Goal: Task Accomplishment & Management: Complete application form

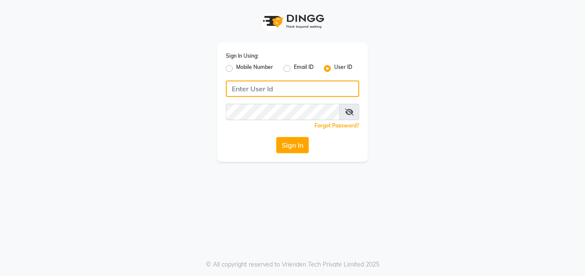
click at [263, 91] on input "Username" at bounding box center [292, 88] width 133 height 16
type input "Perfectcare@123"
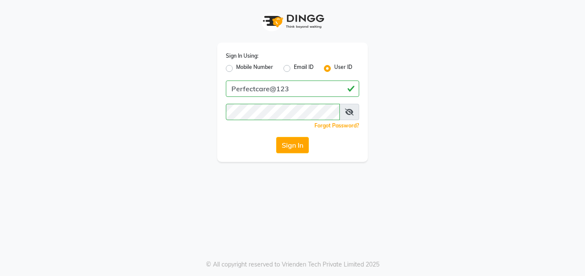
click at [351, 110] on icon at bounding box center [349, 111] width 9 height 7
click at [285, 151] on button "Sign In" at bounding box center [292, 145] width 33 height 16
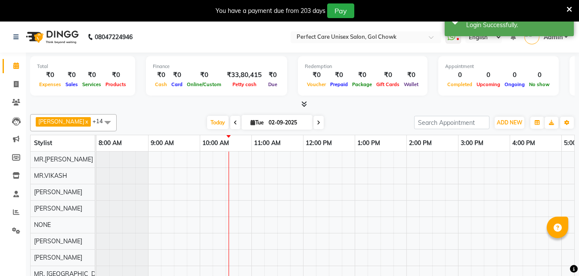
click at [567, 7] on icon at bounding box center [569, 10] width 6 height 8
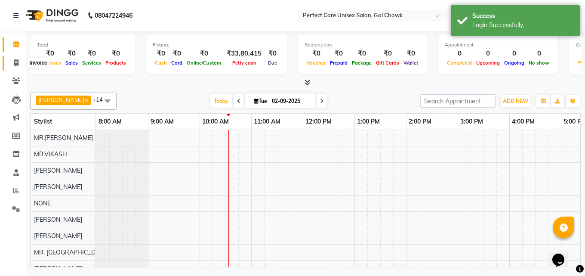
click at [17, 58] on span at bounding box center [16, 63] width 15 height 10
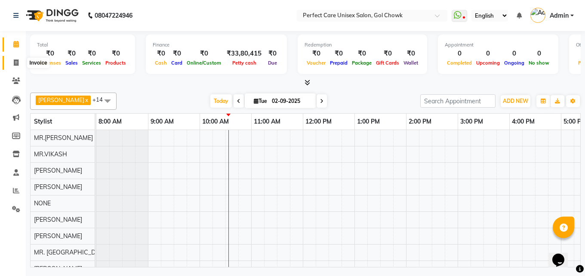
select select "4751"
select select "service"
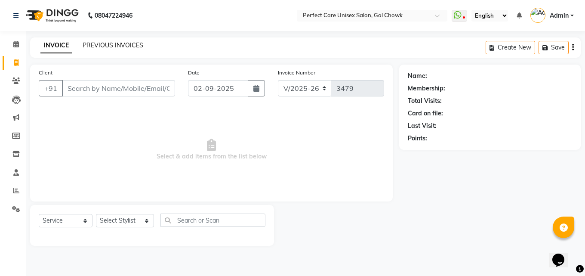
click at [128, 46] on link "PREVIOUS INVOICES" at bounding box center [113, 45] width 61 height 8
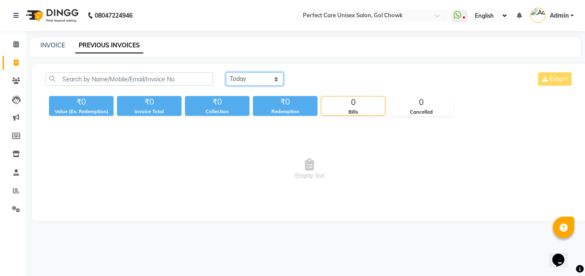
click at [258, 80] on select "Today Yesterday Custom Range" at bounding box center [255, 78] width 58 height 13
select select "yesterday"
click at [226, 72] on select "Today Yesterday Custom Range" at bounding box center [255, 78] width 58 height 13
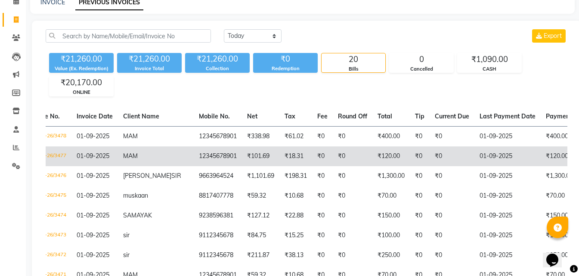
scroll to position [0, 190]
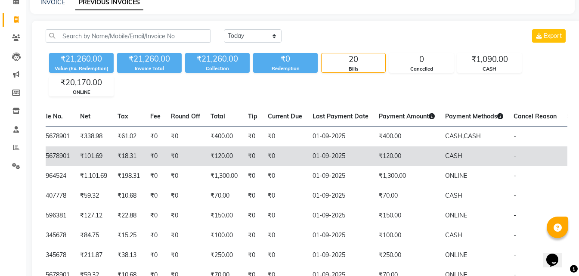
drag, startPoint x: 341, startPoint y: 163, endPoint x: 362, endPoint y: 164, distance: 21.5
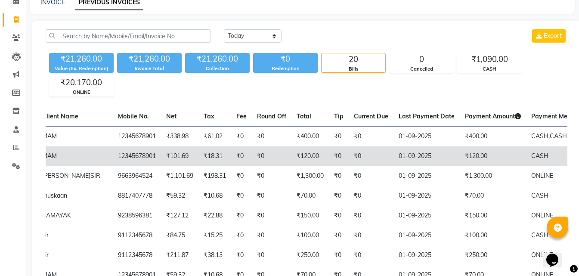
scroll to position [0, 0]
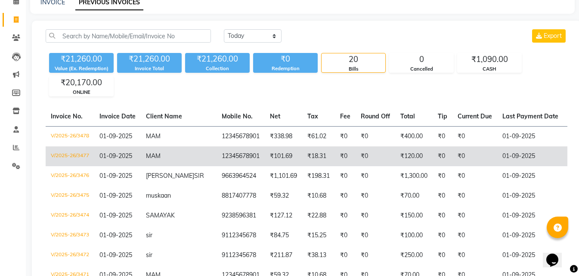
drag, startPoint x: 390, startPoint y: 152, endPoint x: 271, endPoint y: 154, distance: 118.7
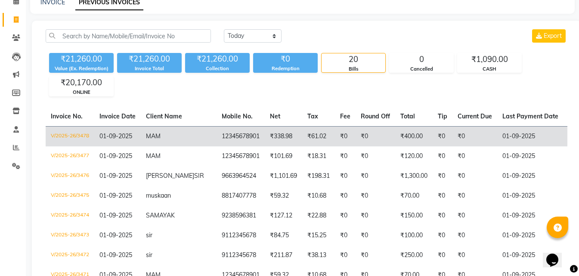
click at [98, 141] on td "01-09-2025" at bounding box center [117, 136] width 46 height 20
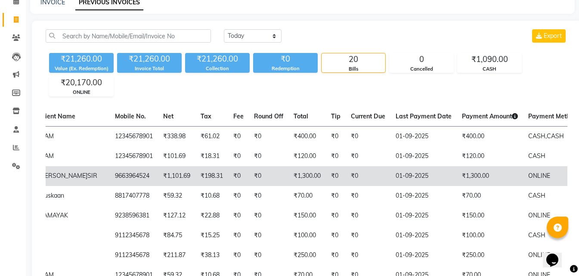
scroll to position [0, 190]
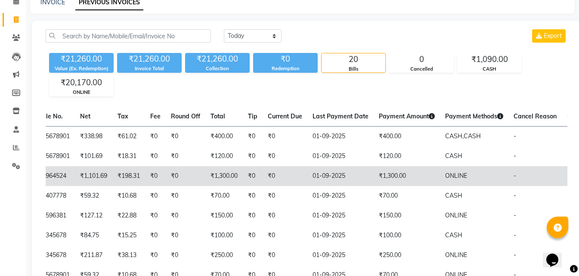
drag, startPoint x: 281, startPoint y: 165, endPoint x: 316, endPoint y: 168, distance: 34.5
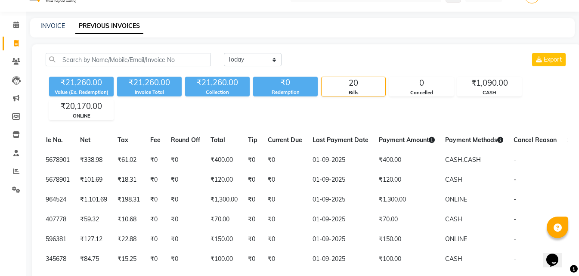
scroll to position [0, 0]
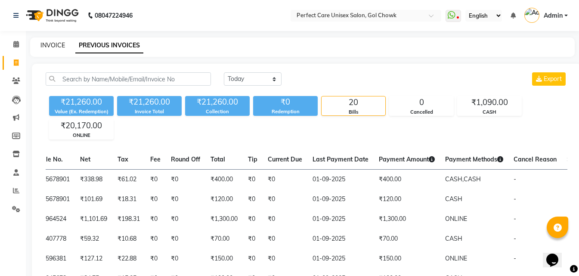
click at [54, 47] on link "INVOICE" at bounding box center [52, 45] width 25 height 8
select select "4751"
select select "service"
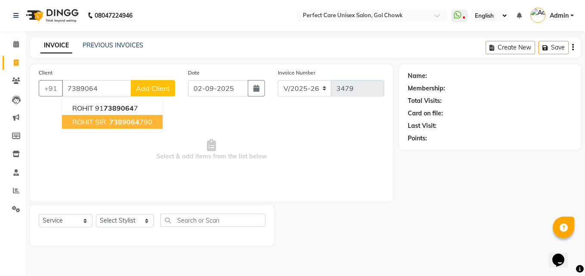
click at [115, 126] on span "7389064" at bounding box center [124, 121] width 30 height 9
type input "7389064790"
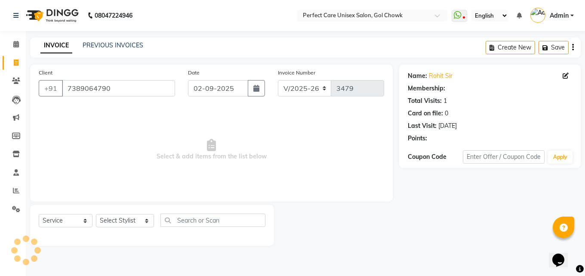
select select "1: Object"
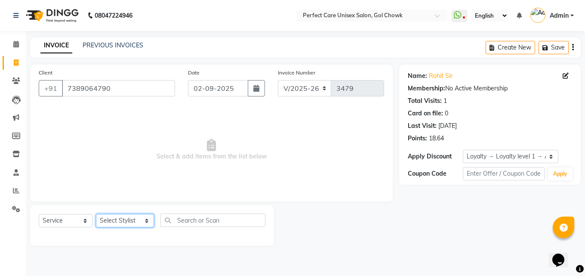
drag, startPoint x: 111, startPoint y: 224, endPoint x: 113, endPoint y: 219, distance: 4.8
click at [111, 224] on select "Select Stylist MISS CHANDA MISS KAYNAT MISS KRITIKA MISS PIHU MISS POOJA MISS.S…" at bounding box center [125, 220] width 58 height 13
select select "78640"
click at [96, 214] on select "Select Stylist MISS CHANDA MISS KAYNAT MISS KRITIKA MISS PIHU MISS POOJA MISS.S…" at bounding box center [125, 220] width 58 height 13
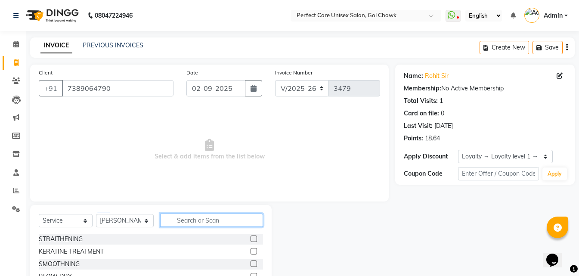
click at [178, 217] on input "text" at bounding box center [211, 219] width 102 height 13
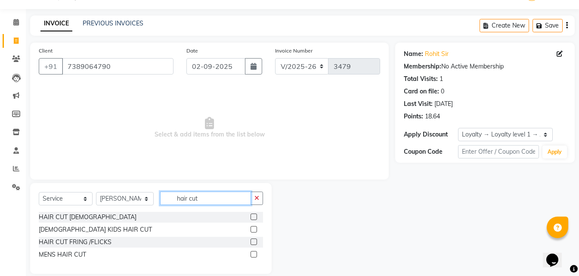
scroll to position [33, 0]
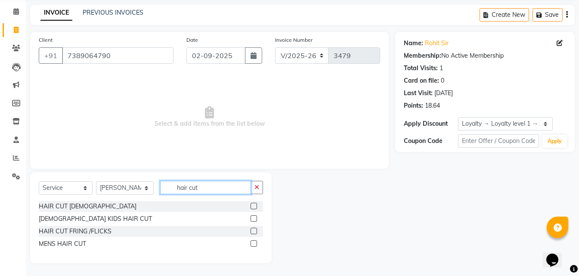
type input "hair cut"
click at [257, 243] on div at bounding box center [256, 243] width 12 height 11
click at [254, 246] on label at bounding box center [253, 243] width 6 height 6
click at [254, 246] on input "checkbox" at bounding box center [253, 244] width 6 height 6
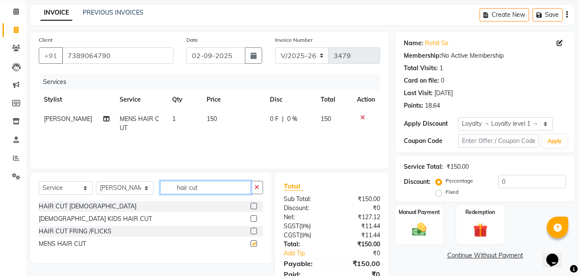
checkbox input "false"
drag, startPoint x: 203, startPoint y: 185, endPoint x: 147, endPoint y: 191, distance: 57.1
click at [147, 191] on div "Select Service Product Membership Package Voucher Prepaid Gift Card Select Styl…" at bounding box center [151, 191] width 224 height 20
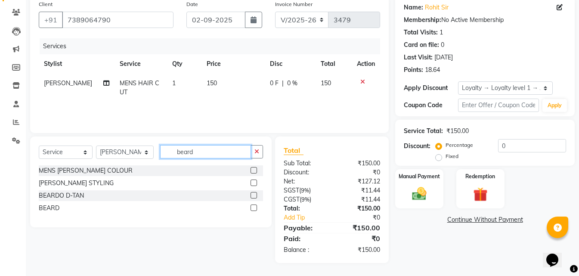
type input "beard"
click at [254, 209] on label at bounding box center [253, 207] width 6 height 6
click at [254, 209] on input "checkbox" at bounding box center [253, 208] width 6 height 6
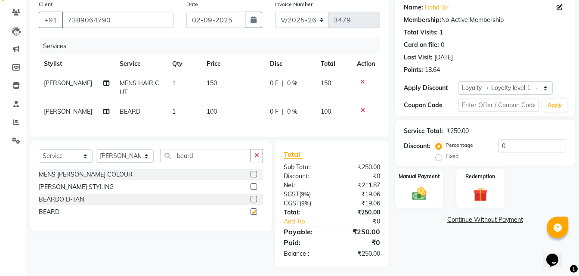
click at [254, 205] on div at bounding box center [253, 200] width 6 height 9
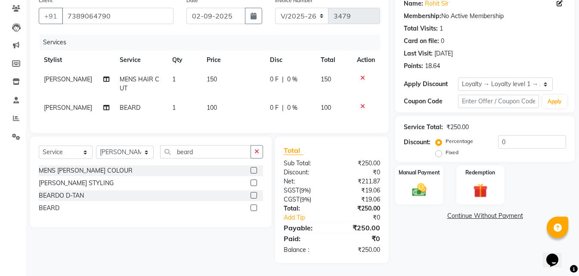
checkbox input "false"
click at [419, 181] on img at bounding box center [419, 189] width 24 height 17
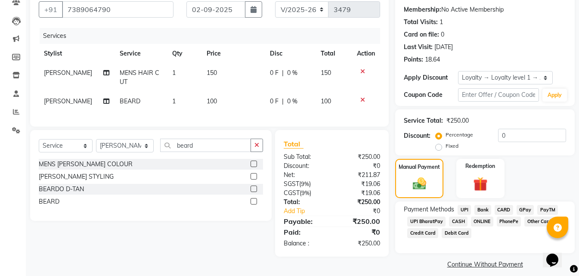
click at [478, 222] on span "ONLINE" at bounding box center [482, 221] width 22 height 10
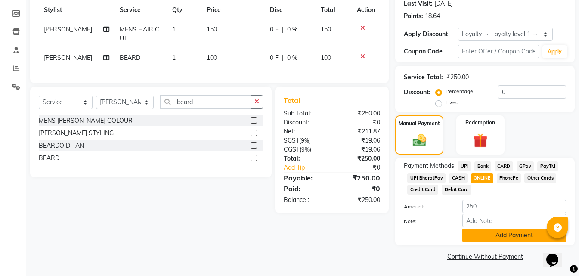
click at [491, 232] on button "Add Payment" at bounding box center [514, 234] width 104 height 13
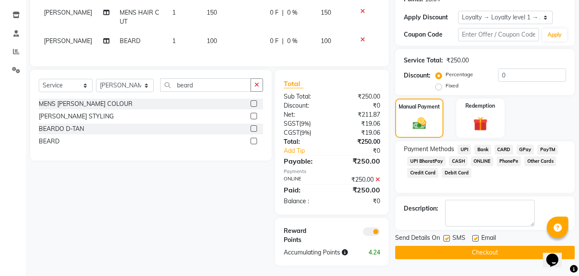
scroll to position [148, 0]
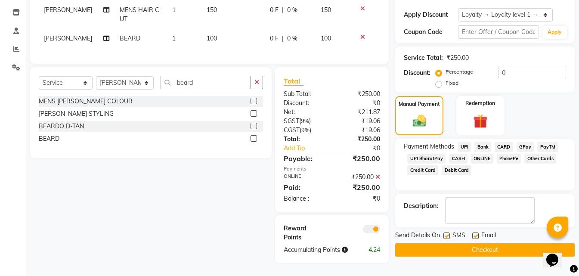
click at [459, 243] on button "Checkout" at bounding box center [484, 249] width 179 height 13
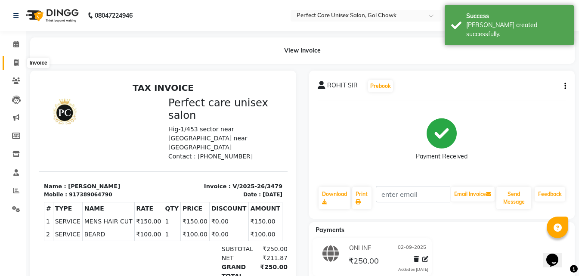
click at [15, 61] on icon at bounding box center [16, 62] width 5 height 6
select select "4751"
select select "service"
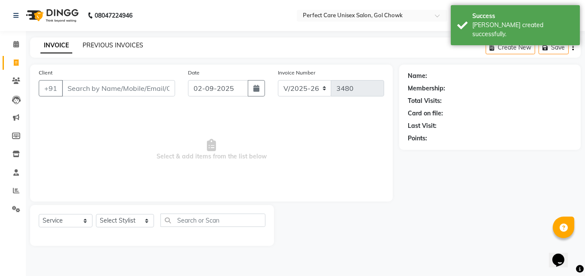
click at [125, 45] on link "PREVIOUS INVOICES" at bounding box center [113, 45] width 61 height 8
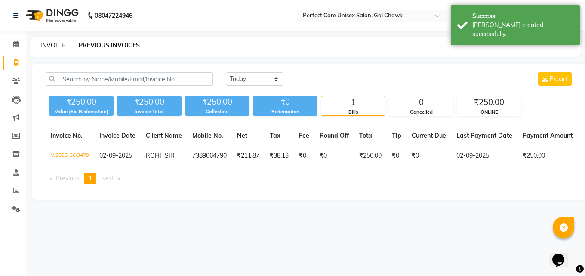
click at [58, 47] on link "INVOICE" at bounding box center [52, 45] width 25 height 8
select select "service"
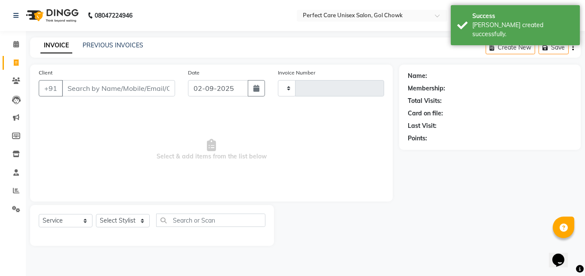
type input "3480"
select select "4751"
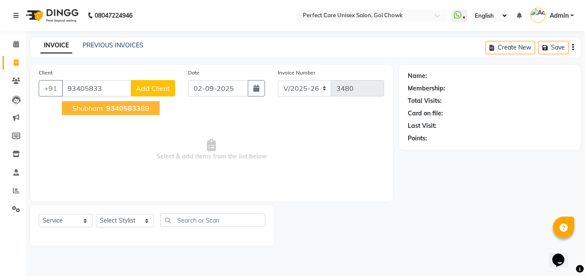
click at [80, 110] on span "shubham" at bounding box center [87, 108] width 31 height 9
type input "9340583389"
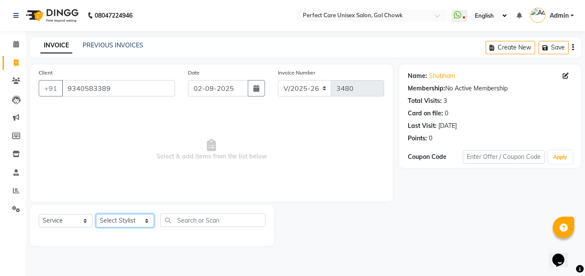
click at [116, 221] on select "Select Stylist MISS CHANDA MISS KAYNAT MISS KRITIKA MISS PIHU MISS POOJA MISS.S…" at bounding box center [125, 220] width 58 height 13
select select "78640"
click at [96, 214] on select "Select Stylist MISS CHANDA MISS KAYNAT MISS KRITIKA MISS PIHU MISS POOJA MISS.S…" at bounding box center [125, 220] width 58 height 13
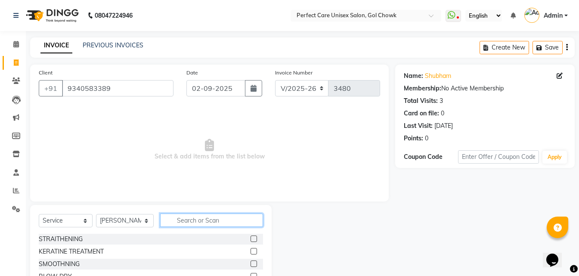
click at [202, 219] on input "text" at bounding box center [211, 219] width 102 height 13
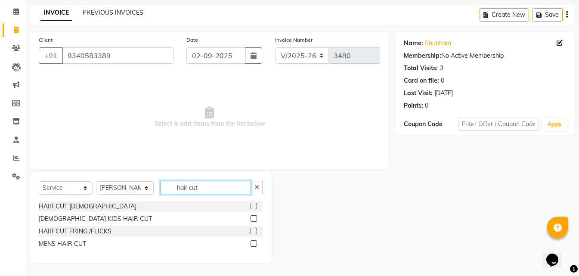
type input "hair cut"
click at [254, 243] on label at bounding box center [253, 243] width 6 height 6
click at [254, 243] on input "checkbox" at bounding box center [253, 244] width 6 height 6
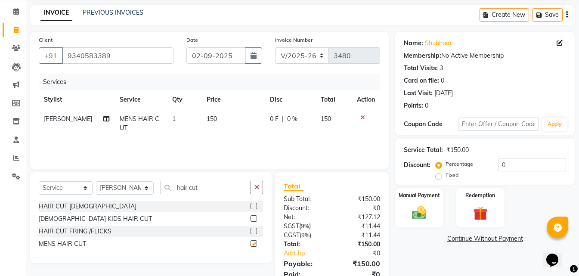
checkbox input "false"
drag, startPoint x: 211, startPoint y: 188, endPoint x: 161, endPoint y: 184, distance: 50.5
click at [161, 184] on input "hair cut" at bounding box center [205, 187] width 90 height 13
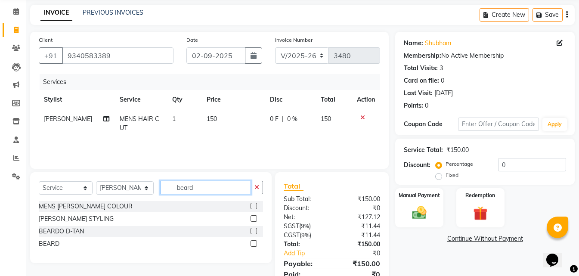
type input "beard"
click at [251, 244] on label at bounding box center [253, 243] width 6 height 6
click at [251, 244] on input "checkbox" at bounding box center [253, 244] width 6 height 6
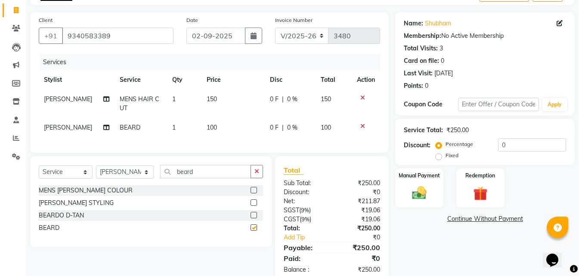
checkbox input "false"
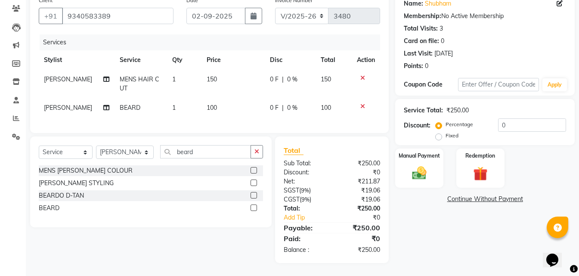
scroll to position [79, 0]
click at [436, 162] on div "Manual Payment" at bounding box center [419, 168] width 50 height 41
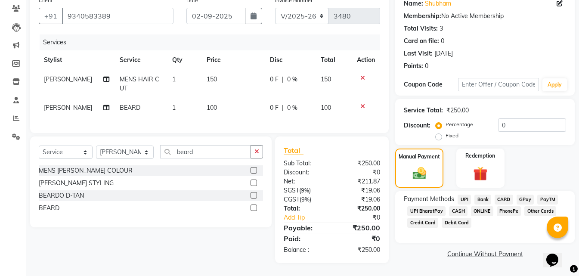
click at [480, 206] on span "ONLINE" at bounding box center [482, 211] width 22 height 10
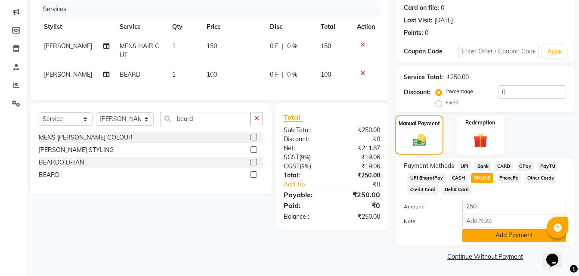
click at [502, 238] on button "Add Payment" at bounding box center [514, 234] width 104 height 13
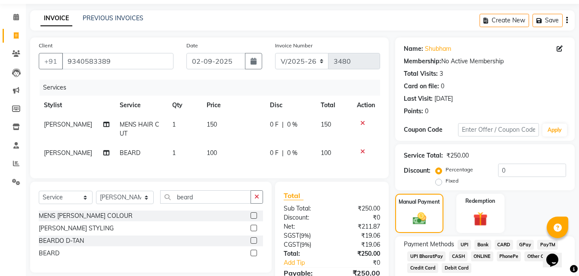
scroll to position [118, 0]
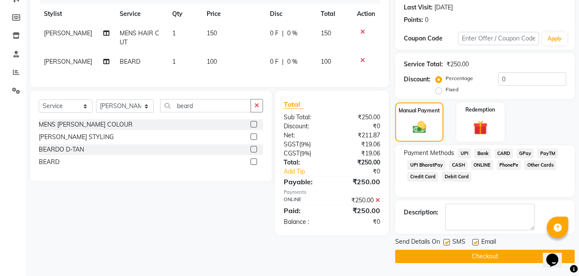
click at [444, 259] on button "Checkout" at bounding box center [484, 255] width 179 height 13
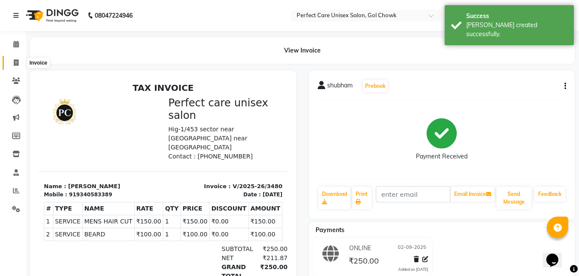
click at [15, 60] on icon at bounding box center [16, 62] width 5 height 6
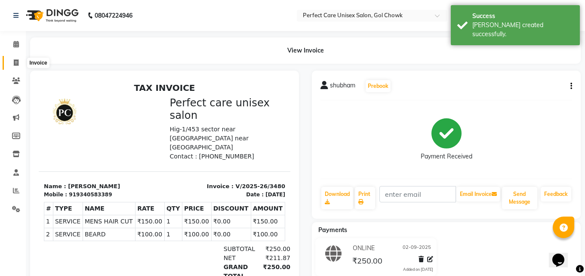
select select "4751"
select select "service"
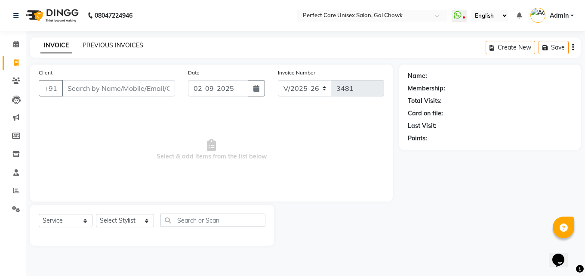
click at [127, 47] on link "PREVIOUS INVOICES" at bounding box center [113, 45] width 61 height 8
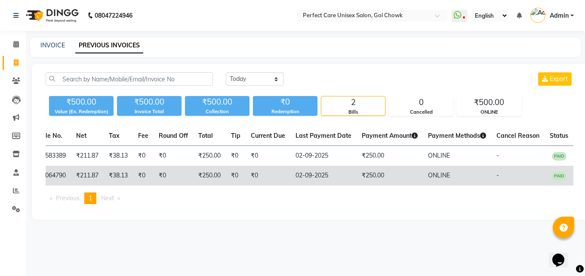
drag, startPoint x: 169, startPoint y: 163, endPoint x: 306, endPoint y: 169, distance: 137.3
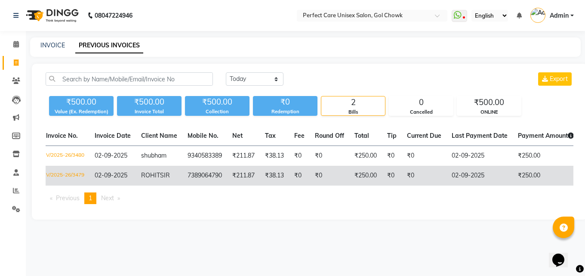
drag, startPoint x: 188, startPoint y: 166, endPoint x: 169, endPoint y: 166, distance: 19.8
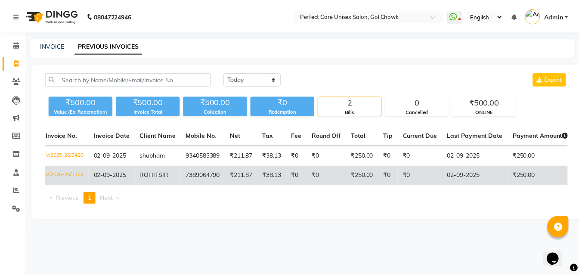
scroll to position [0, 0]
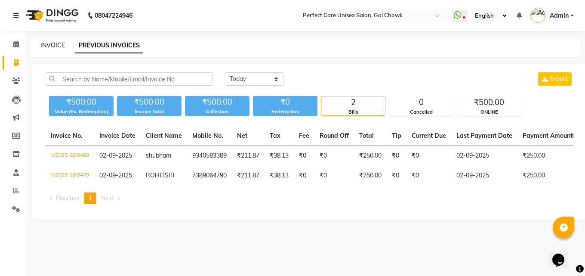
click at [53, 45] on link "INVOICE" at bounding box center [52, 45] width 25 height 8
select select "4751"
select select "service"
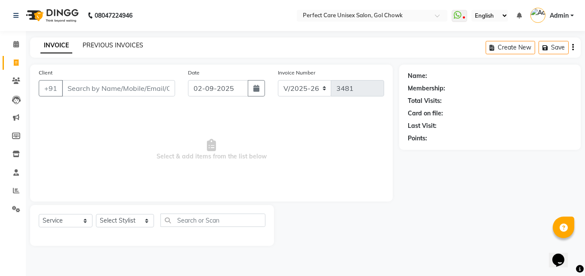
click at [121, 48] on link "PREVIOUS INVOICES" at bounding box center [113, 45] width 61 height 8
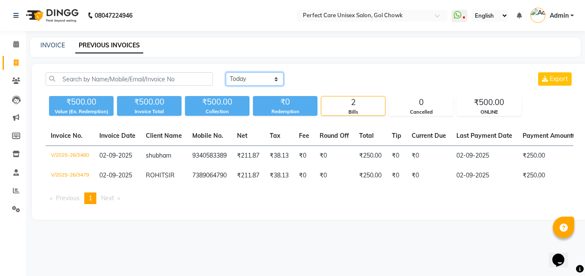
click at [246, 83] on select "Today Yesterday Custom Range" at bounding box center [255, 78] width 58 height 13
select select "yesterday"
click at [226, 72] on select "Today Yesterday Custom Range" at bounding box center [255, 78] width 58 height 13
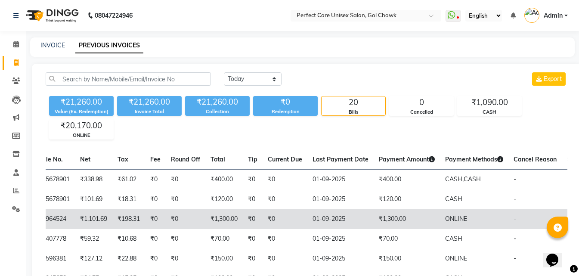
drag, startPoint x: 343, startPoint y: 209, endPoint x: 392, endPoint y: 215, distance: 49.4
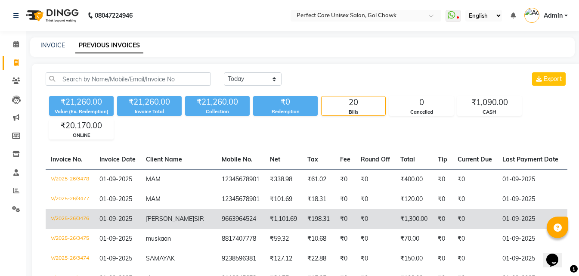
drag, startPoint x: 293, startPoint y: 228, endPoint x: 237, endPoint y: 218, distance: 56.4
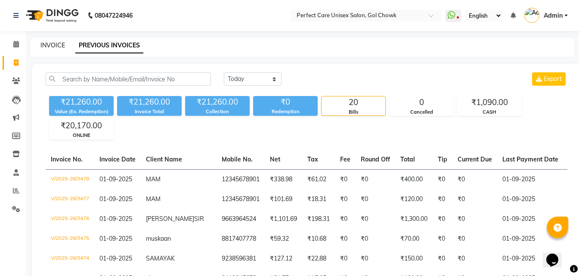
click at [56, 44] on link "INVOICE" at bounding box center [52, 45] width 25 height 8
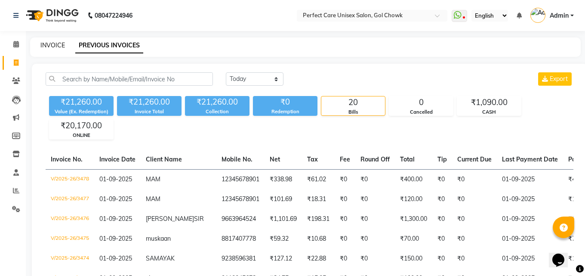
select select "service"
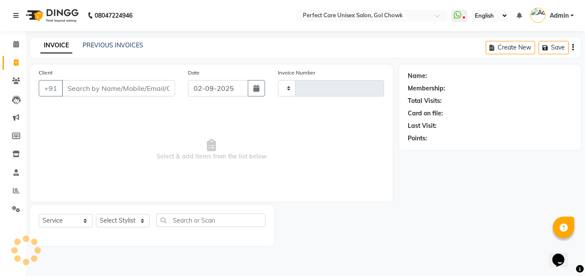
type input "3481"
select select "4751"
click at [97, 83] on input "Client" at bounding box center [118, 88] width 113 height 16
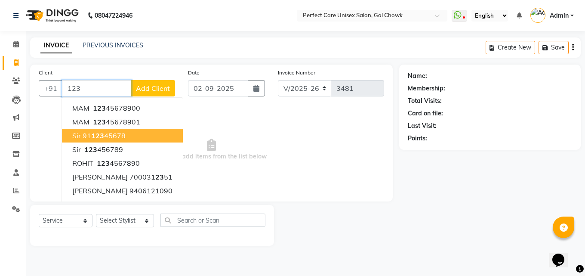
click at [135, 138] on button "sir 91 123 45678" at bounding box center [122, 136] width 121 height 14
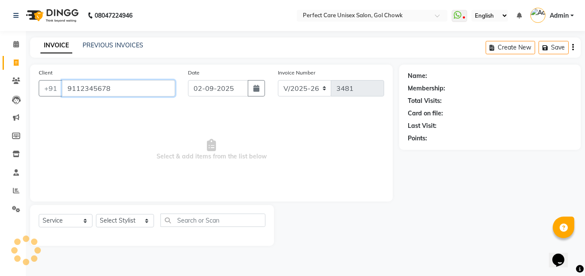
type input "9112345678"
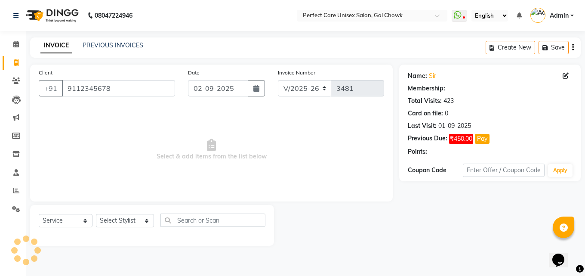
select select "1: Object"
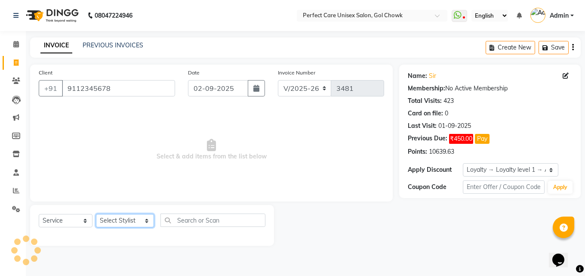
click at [126, 219] on select "Select Stylist MISS CHANDA MISS KAYNAT MISS KRITIKA MISS PIHU MISS POOJA MISS.S…" at bounding box center [125, 220] width 58 height 13
select select "78640"
click at [96, 214] on select "Select Stylist MISS CHANDA MISS KAYNAT MISS KRITIKA MISS PIHU MISS POOJA MISS.S…" at bounding box center [125, 220] width 58 height 13
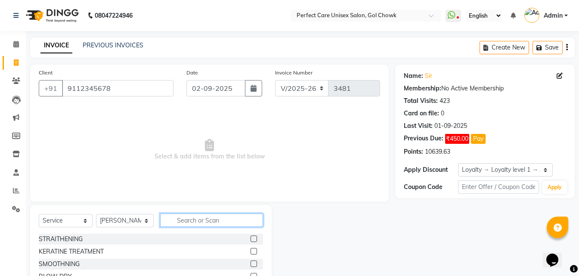
click at [186, 217] on input "text" at bounding box center [211, 219] width 102 height 13
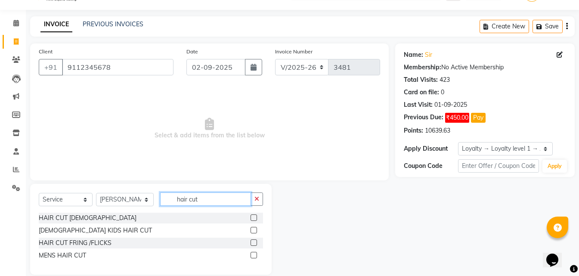
scroll to position [33, 0]
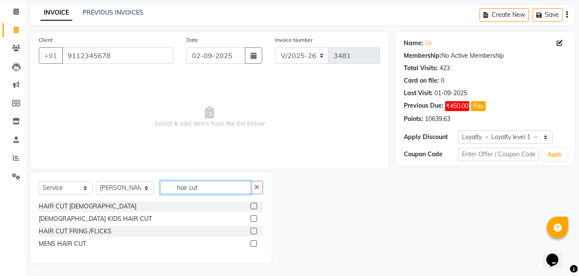
type input "hair cut"
click at [253, 242] on label at bounding box center [253, 243] width 6 height 6
click at [253, 242] on input "checkbox" at bounding box center [253, 244] width 6 height 6
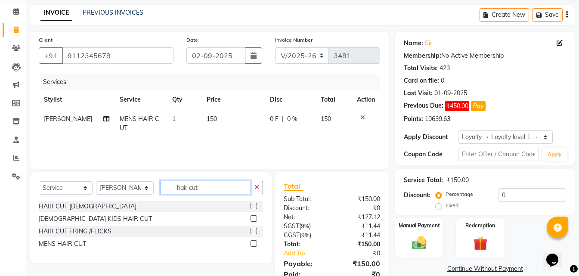
checkbox input "false"
drag, startPoint x: 216, startPoint y: 185, endPoint x: 170, endPoint y: 189, distance: 45.8
click at [170, 189] on input "hair cut" at bounding box center [205, 187] width 90 height 13
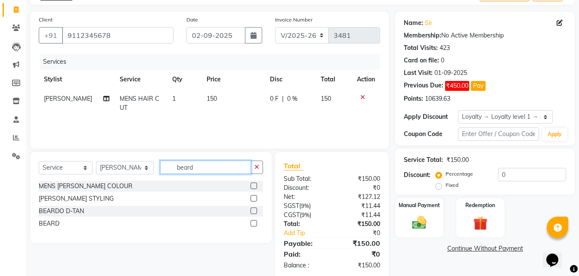
scroll to position [68, 0]
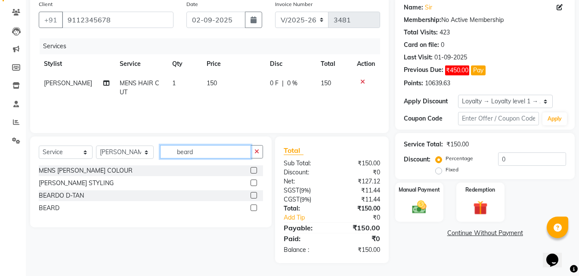
type input "beard"
click at [251, 208] on label at bounding box center [253, 207] width 6 height 6
click at [251, 208] on input "checkbox" at bounding box center [253, 208] width 6 height 6
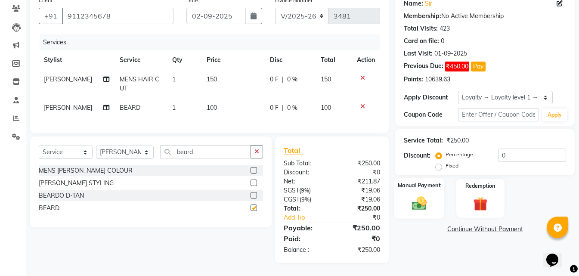
scroll to position [79, 0]
checkbox input "false"
click at [401, 194] on div "Manual Payment" at bounding box center [419, 198] width 50 height 41
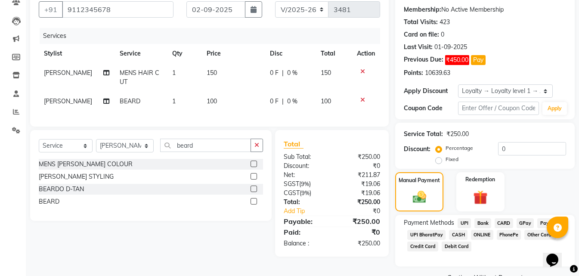
click at [486, 235] on span "ONLINE" at bounding box center [482, 235] width 22 height 10
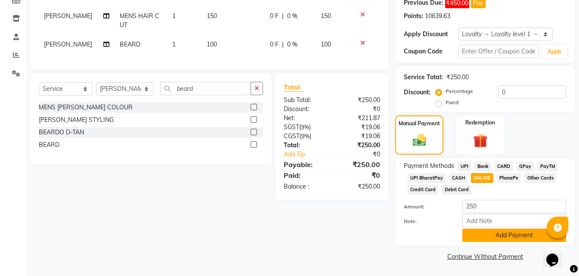
click at [491, 241] on button "Add Payment" at bounding box center [514, 234] width 104 height 13
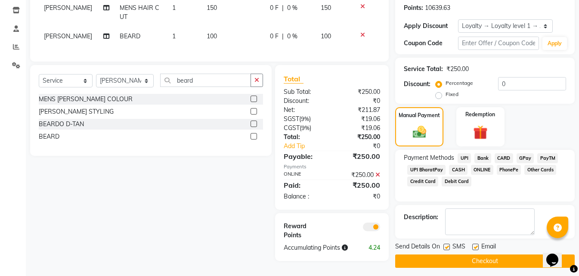
scroll to position [148, 0]
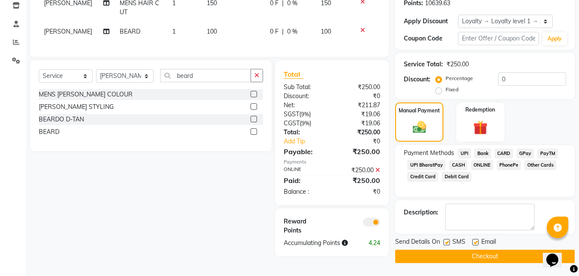
click at [474, 258] on button "Checkout" at bounding box center [484, 255] width 179 height 13
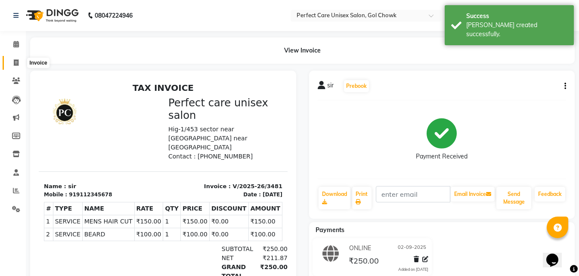
click at [15, 65] on icon at bounding box center [16, 62] width 5 height 6
select select "4751"
select select "service"
